Goal: Find specific page/section: Find specific page/section

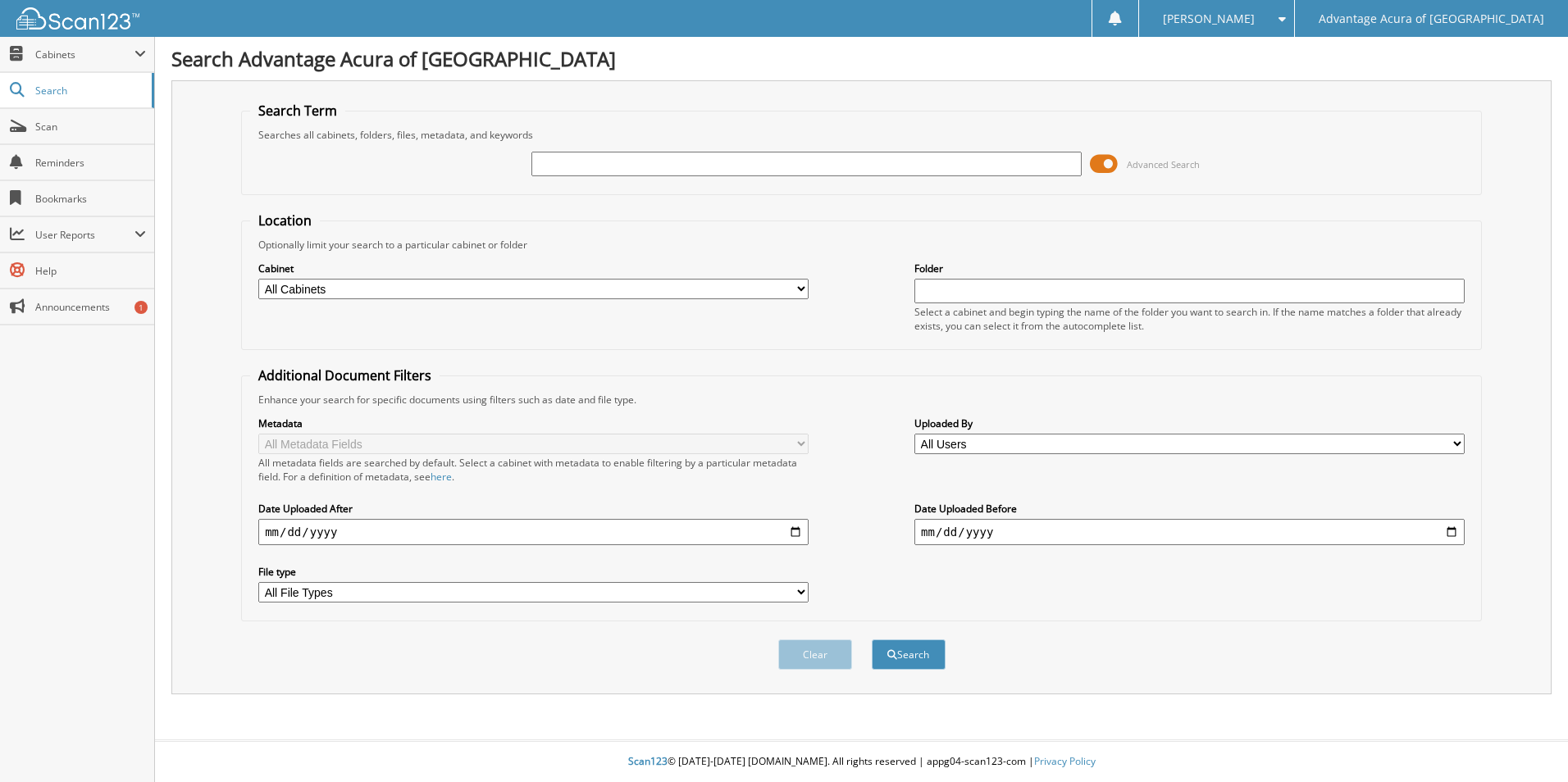
click at [578, 173] on input "text" at bounding box center [806, 164] width 550 height 25
type input "76663"
click at [871, 640] on button "Search" at bounding box center [908, 655] width 74 height 31
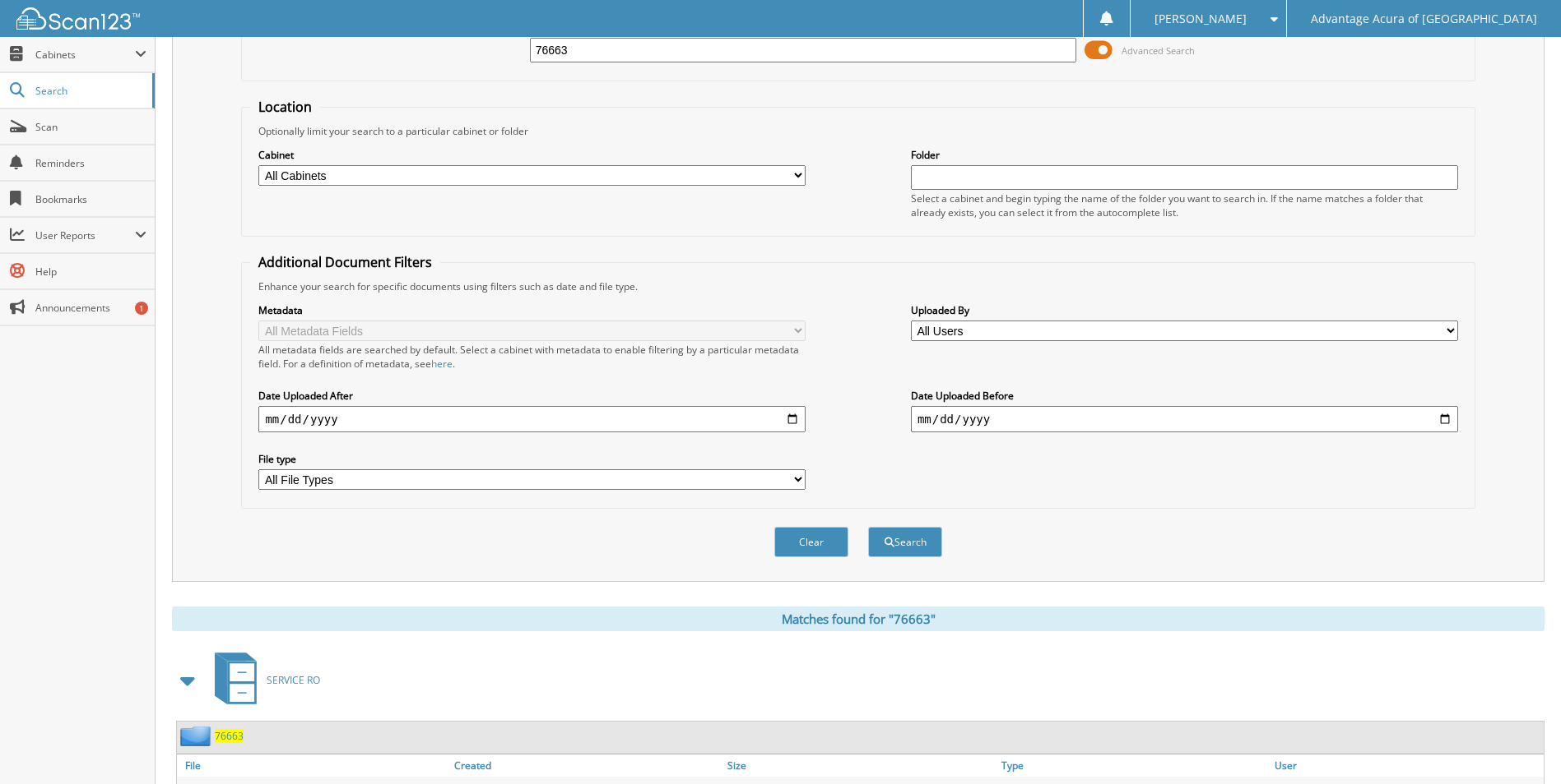
scroll to position [236, 0]
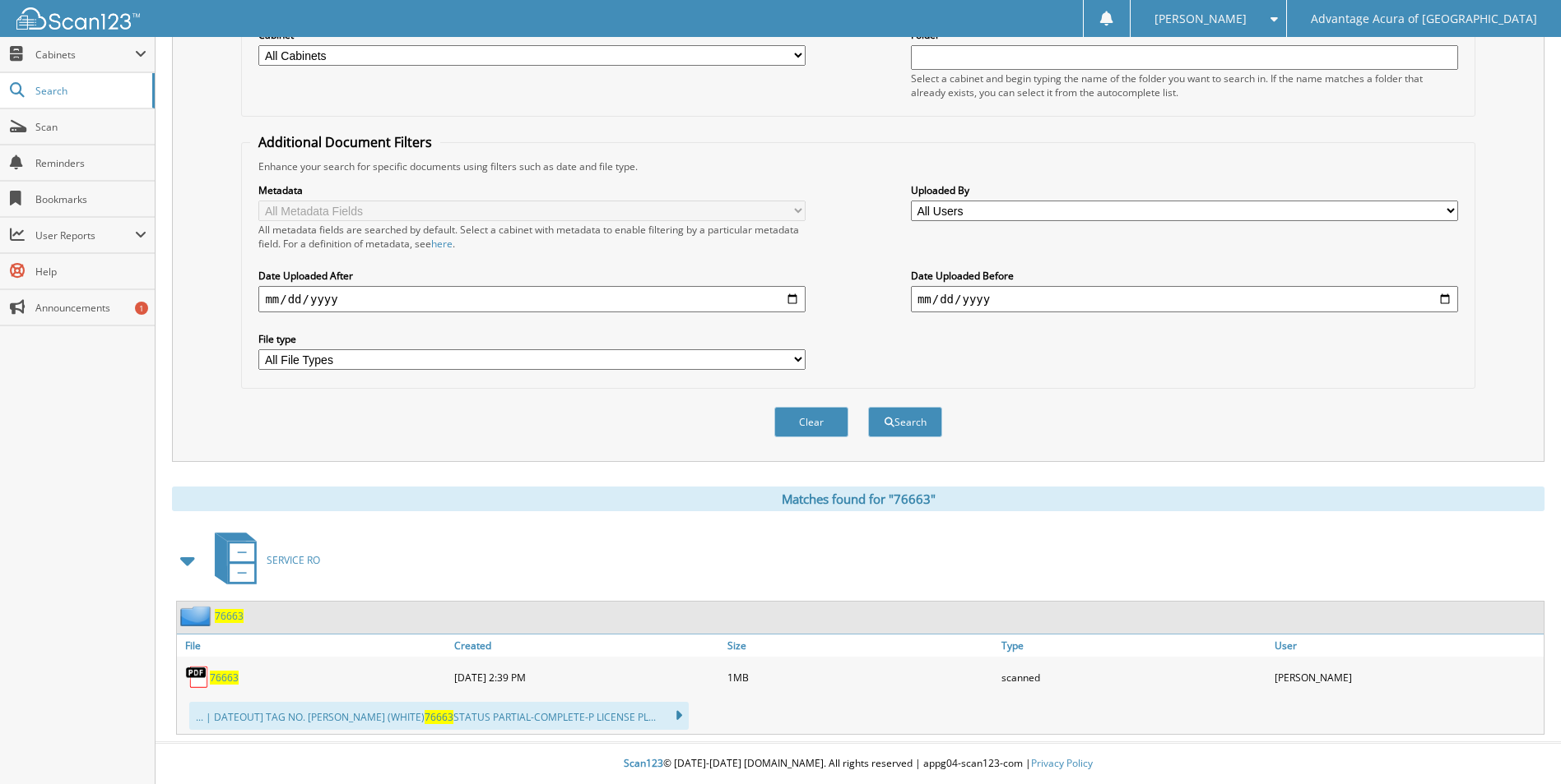
click at [217, 677] on span "76663" at bounding box center [224, 678] width 29 height 14
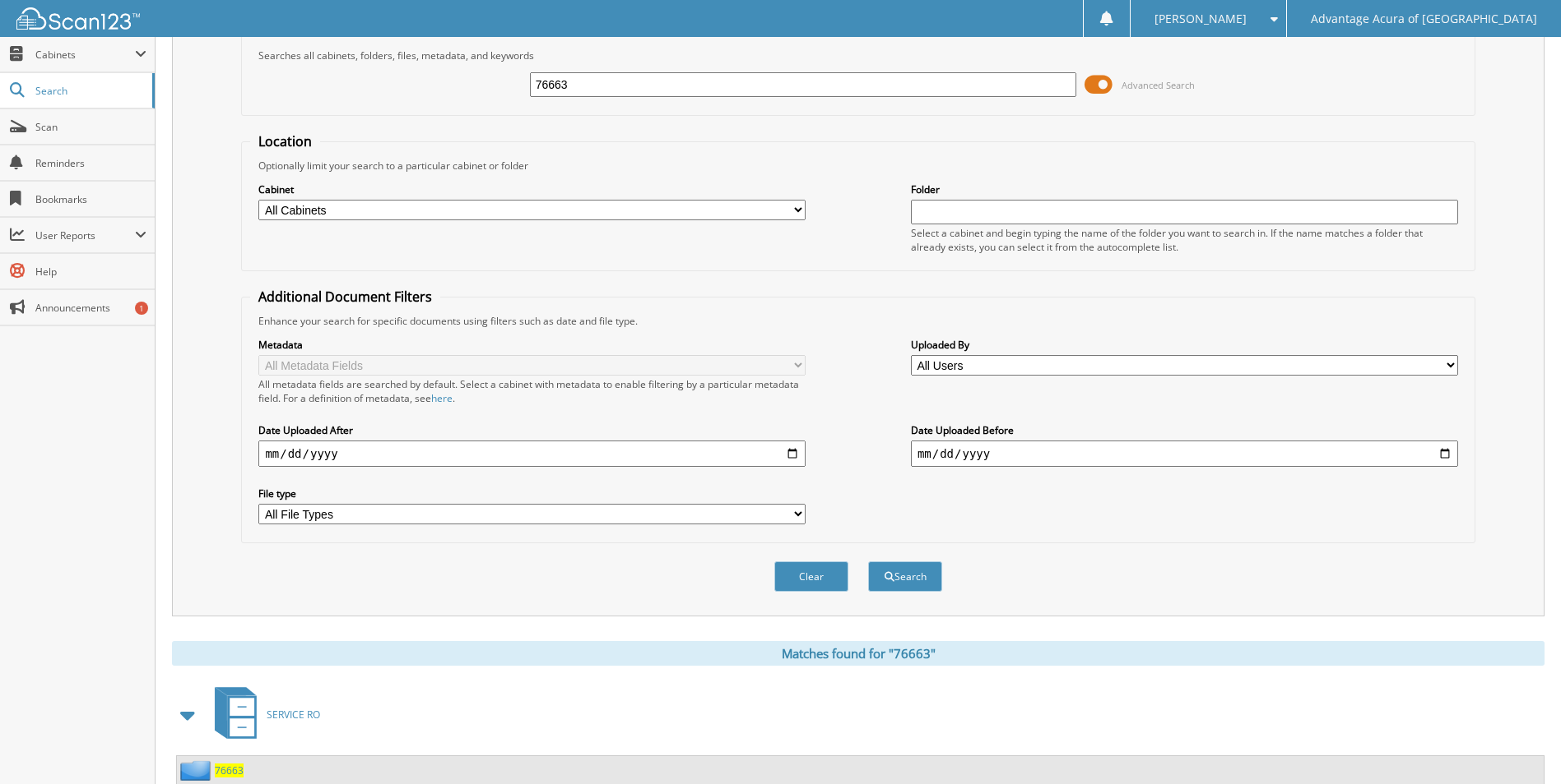
scroll to position [0, 0]
